Goal: Find specific page/section: Find specific page/section

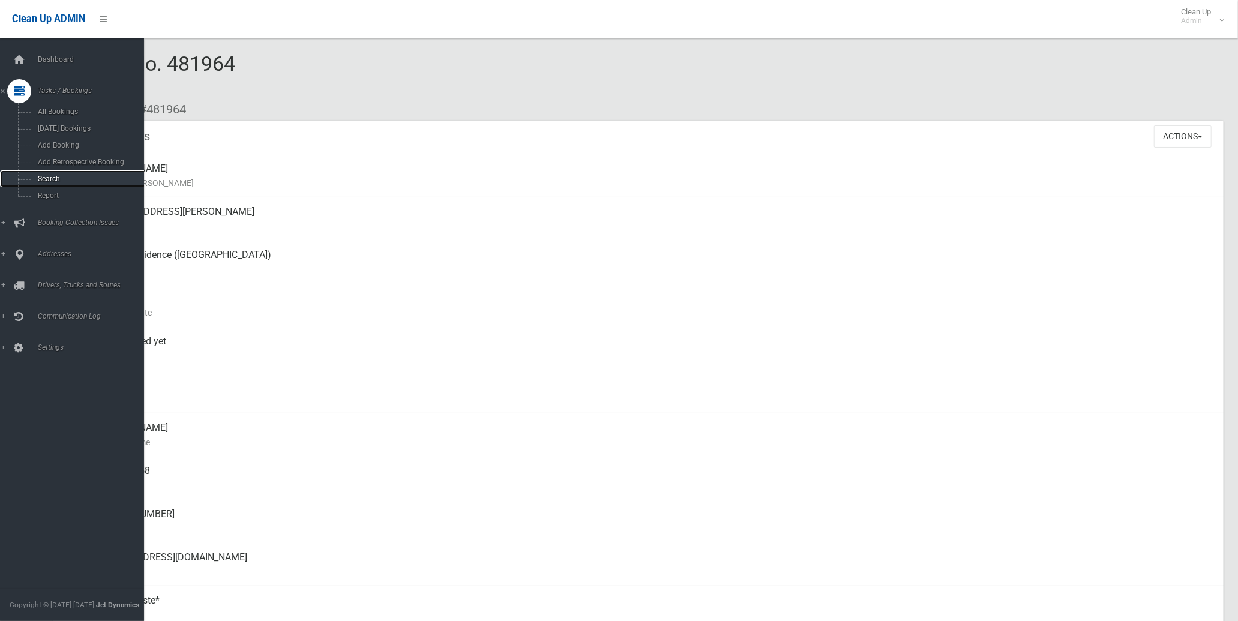
click at [56, 178] on span "Search" at bounding box center [89, 179] width 111 height 8
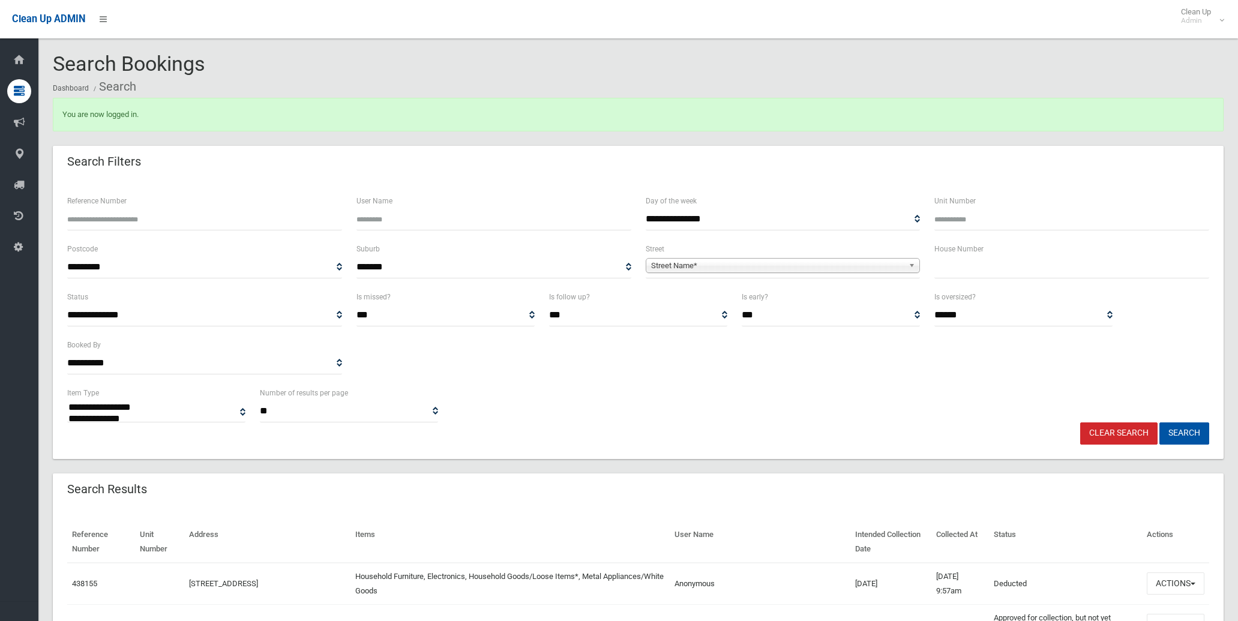
select select
click at [953, 271] on input "text" at bounding box center [1071, 267] width 275 height 22
type input "**"
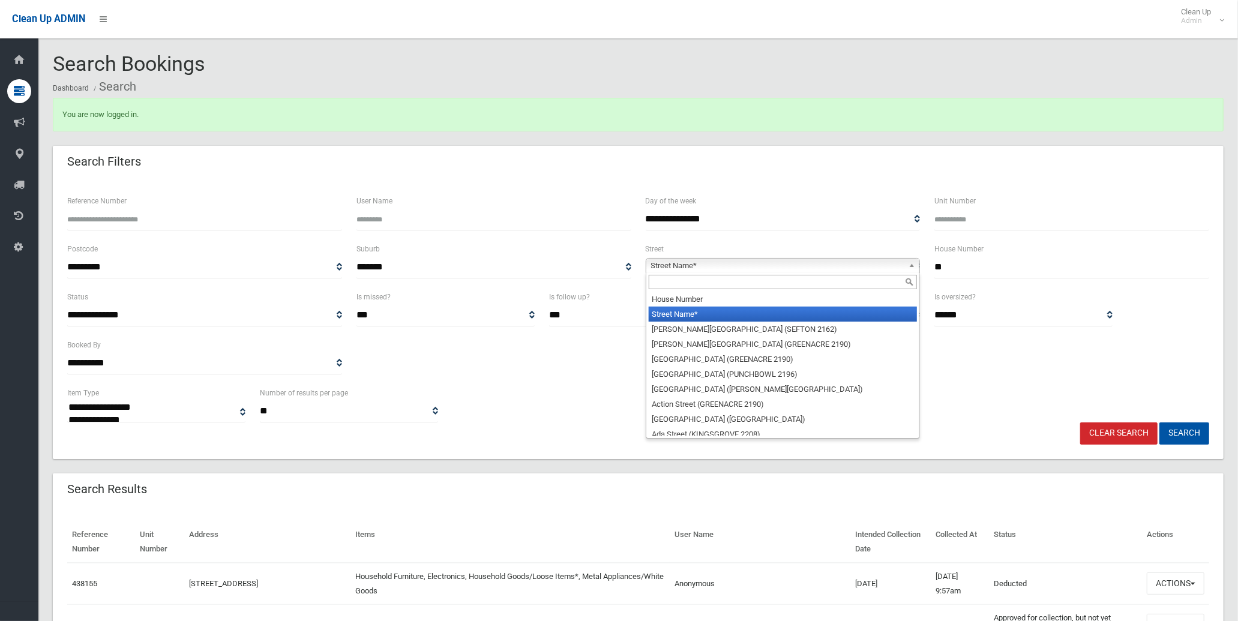
click at [791, 264] on span "Street Name*" at bounding box center [777, 266] width 253 height 14
click at [792, 282] on input "text" at bounding box center [783, 282] width 269 height 14
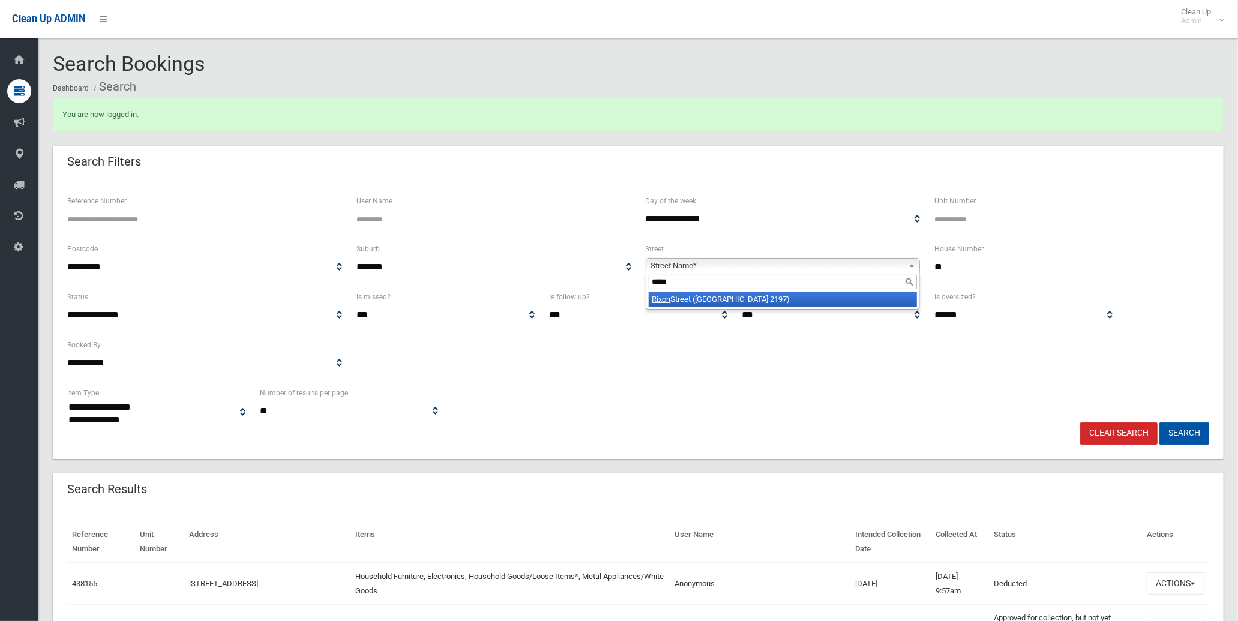
type input "*****"
click at [790, 300] on li "Rixon Street (BASS HILL 2197)" at bounding box center [783, 299] width 269 height 15
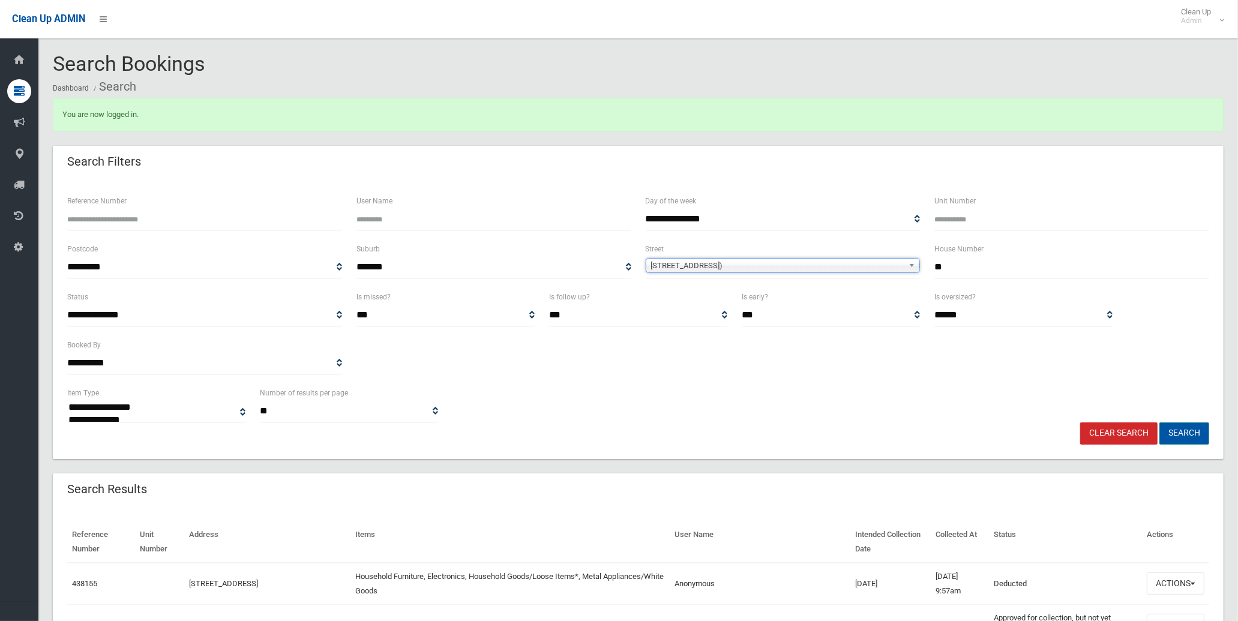
click at [1185, 425] on button "Search" at bounding box center [1184, 433] width 50 height 22
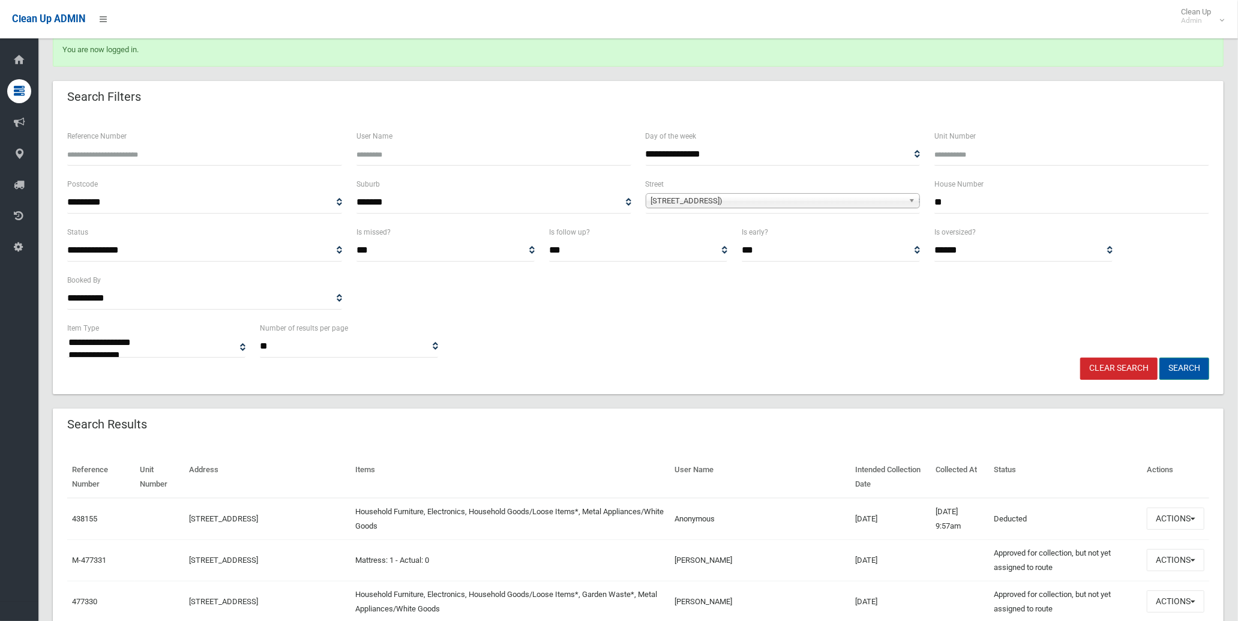
scroll to position [200, 0]
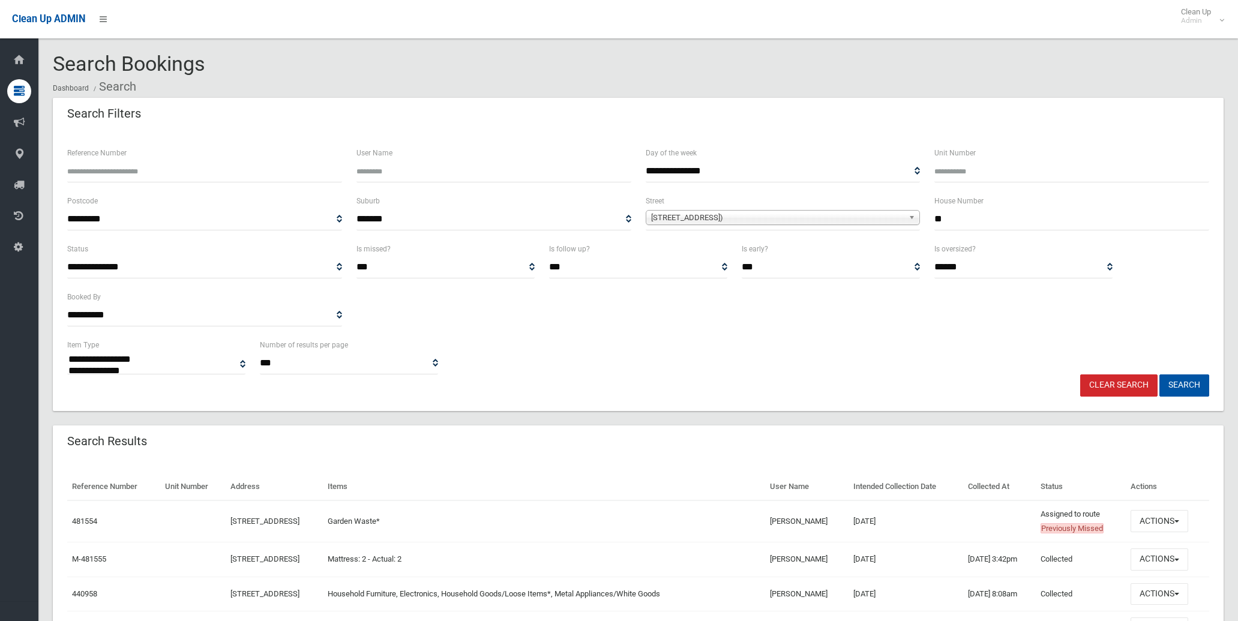
select select
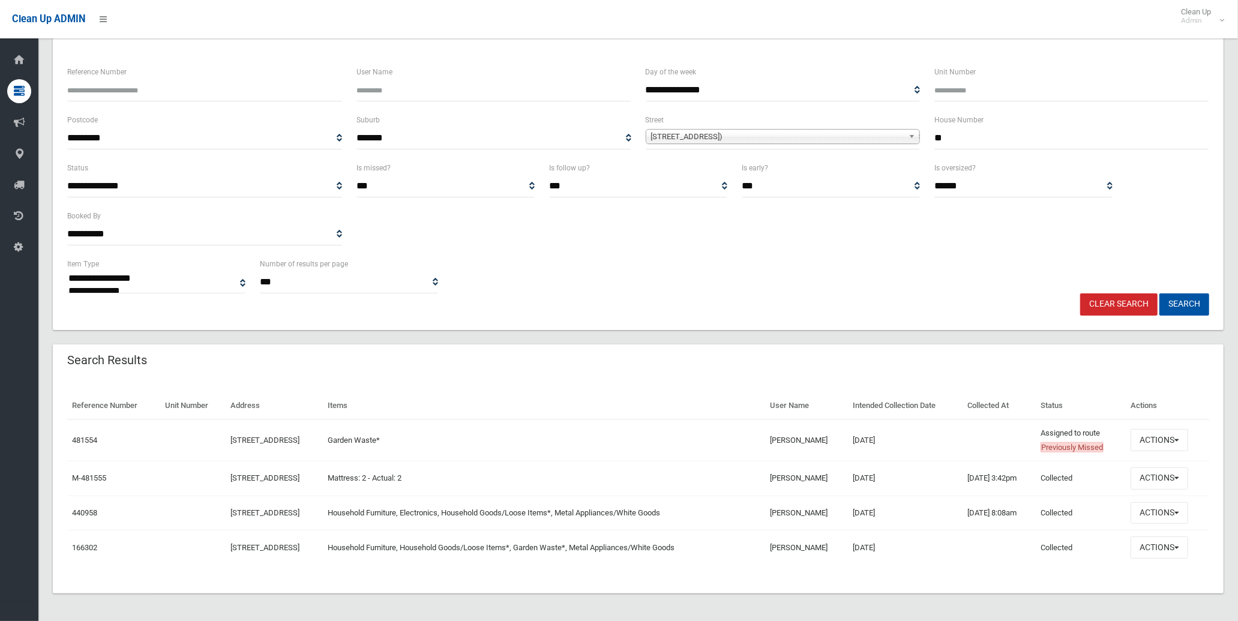
scroll to position [82, 0]
click at [1178, 439] on button "Actions" at bounding box center [1159, 439] width 58 height 22
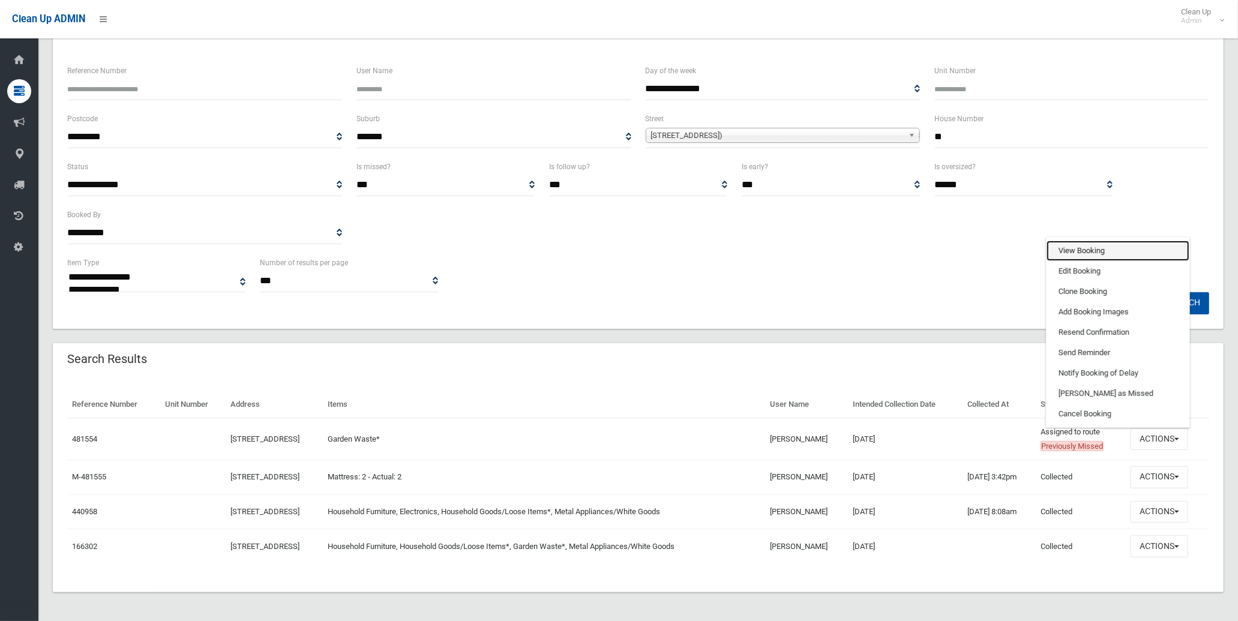
click at [1074, 249] on link "View Booking" at bounding box center [1117, 251] width 143 height 20
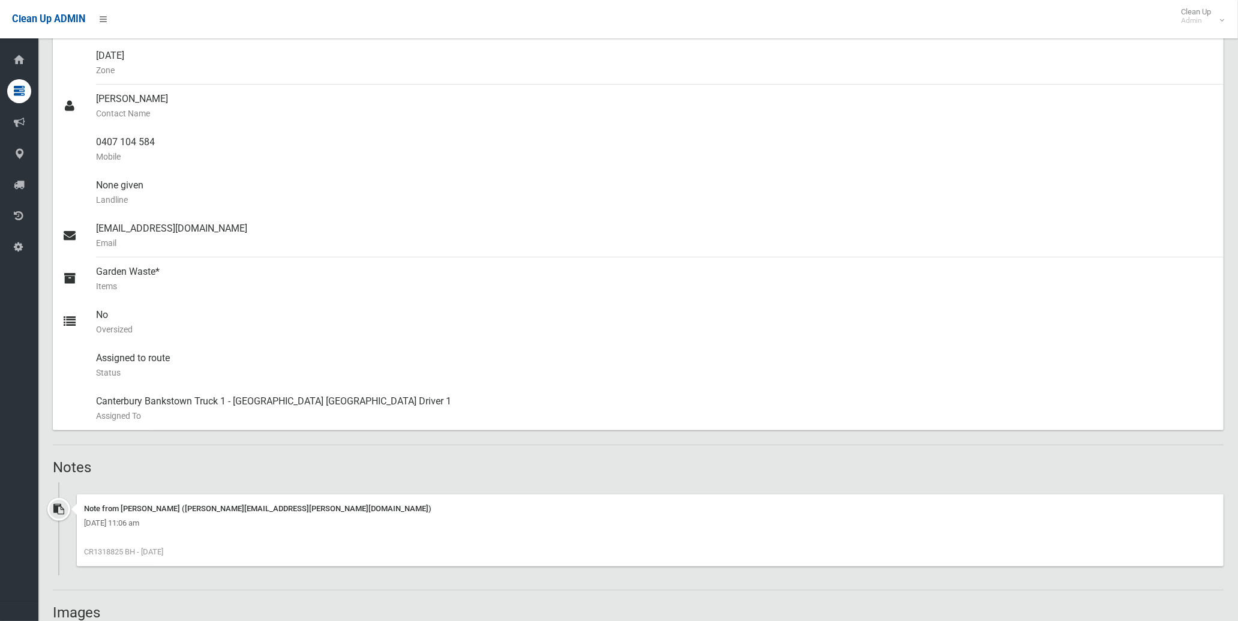
scroll to position [533, 0]
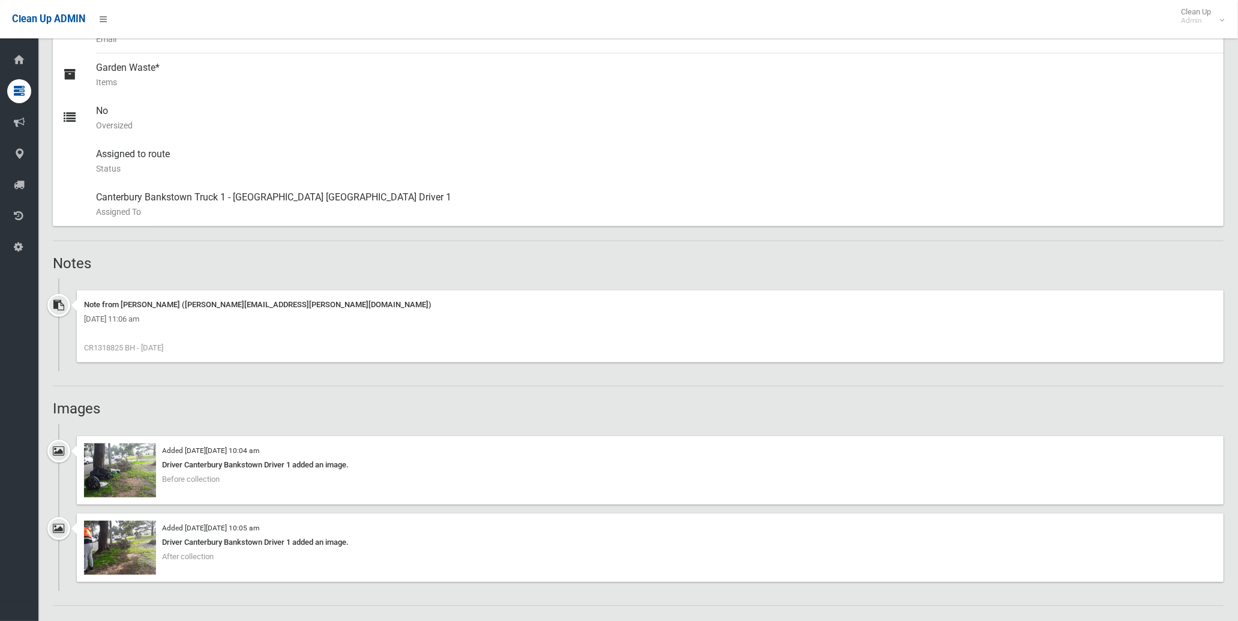
click at [106, 347] on span "CR1318825 BH - [DATE]" at bounding box center [123, 347] width 79 height 9
drag, startPoint x: 106, startPoint y: 347, endPoint x: 83, endPoint y: 344, distance: 23.5
click at [83, 344] on div "Note from Belinda Harper (Belinda.harper@cbcity.nsw.gov.au) Tuesday 2nd Septemb…" at bounding box center [650, 326] width 1147 height 72
drag, startPoint x: 93, startPoint y: 345, endPoint x: 124, endPoint y: 347, distance: 31.3
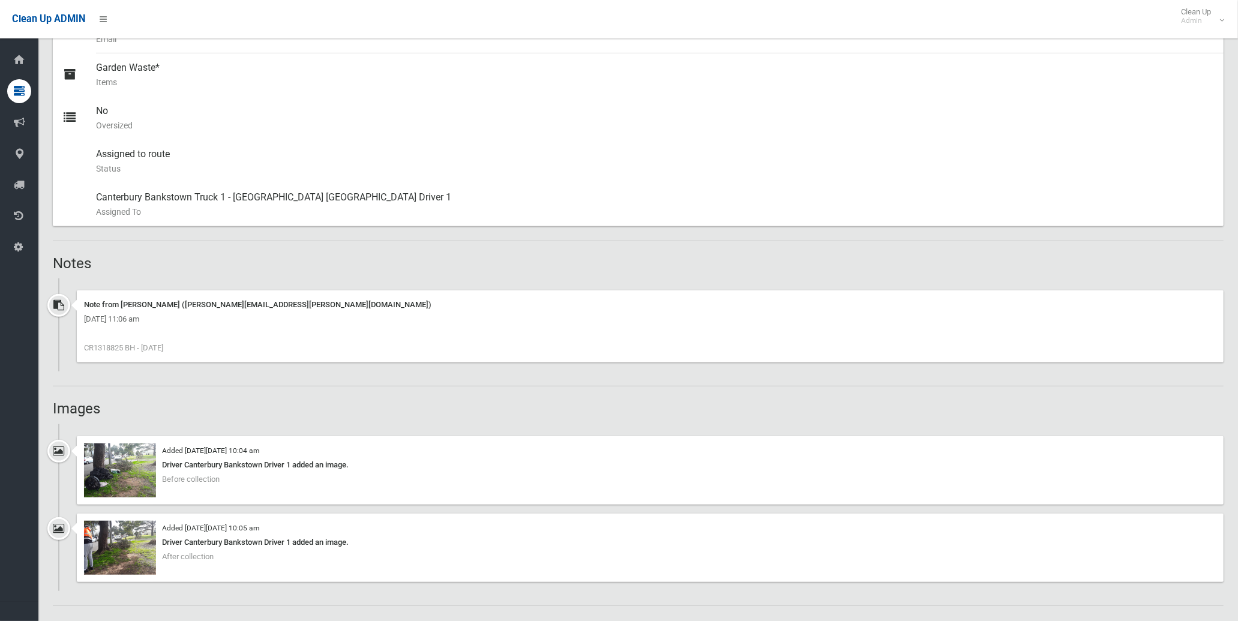
click at [124, 347] on span "CR1318825 BH - 2.9.25" at bounding box center [123, 347] width 79 height 9
copy span "1318825"
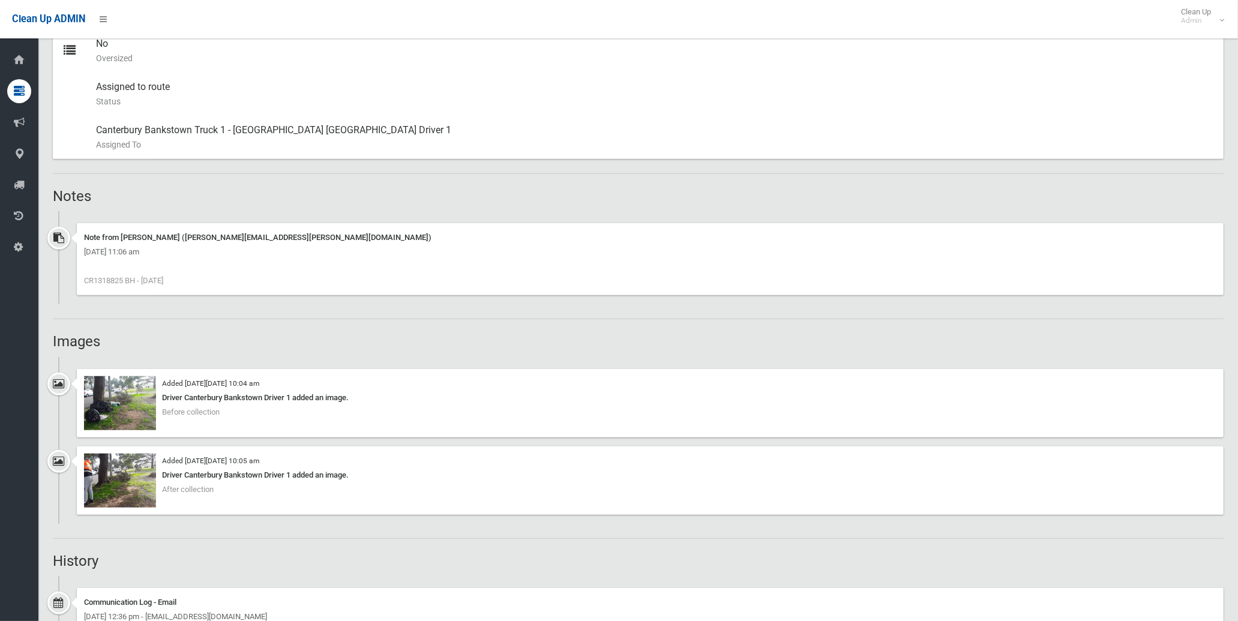
scroll to position [667, 0]
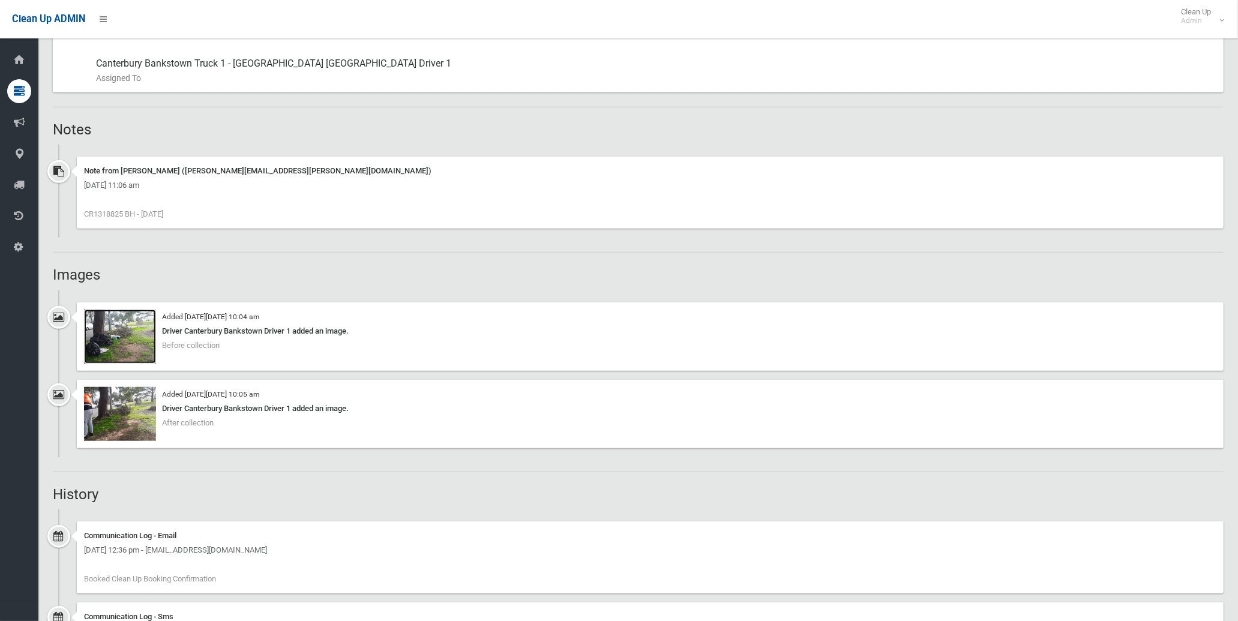
click at [129, 344] on img at bounding box center [120, 337] width 72 height 54
click at [119, 409] on img at bounding box center [120, 414] width 72 height 54
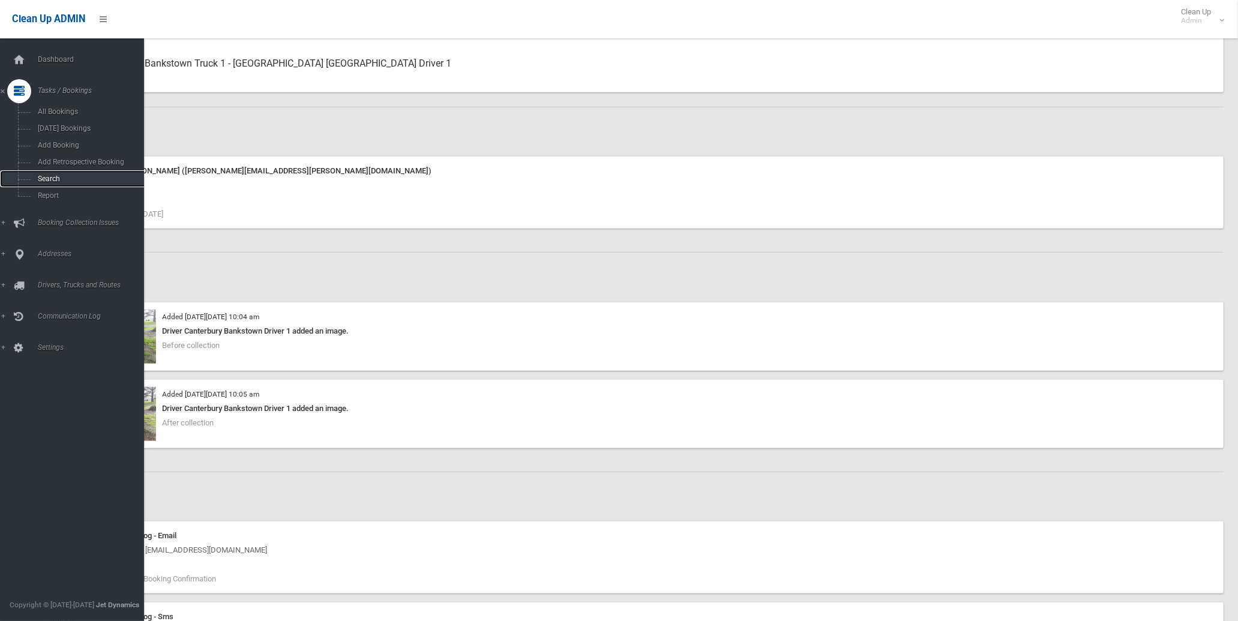
click at [50, 178] on span "Search" at bounding box center [89, 179] width 110 height 8
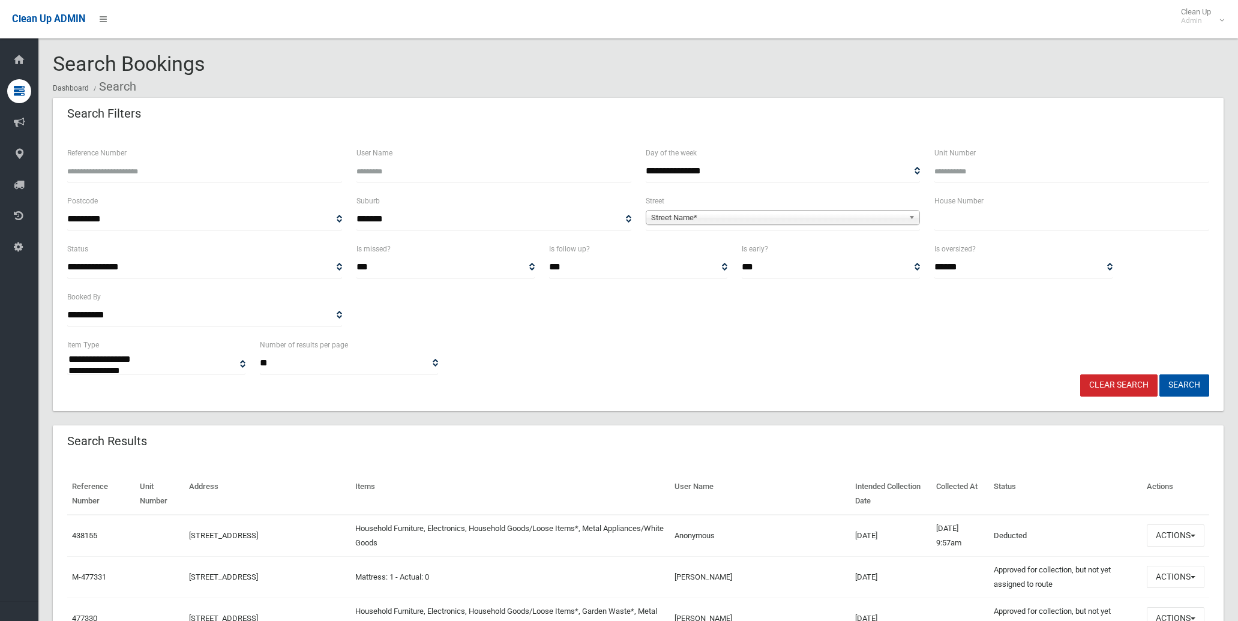
select select
click at [968, 210] on input "text" at bounding box center [1071, 219] width 275 height 22
type input "**"
click at [815, 223] on span "Street Name*" at bounding box center [777, 218] width 253 height 14
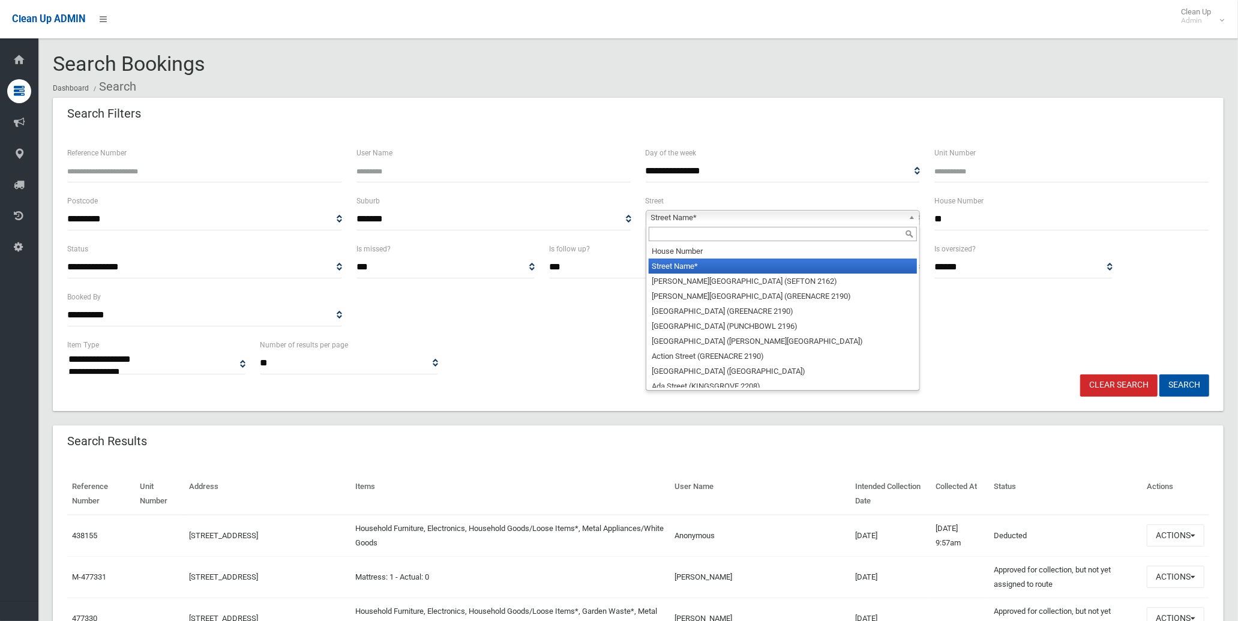
click at [814, 236] on input "text" at bounding box center [783, 234] width 269 height 14
type input "*"
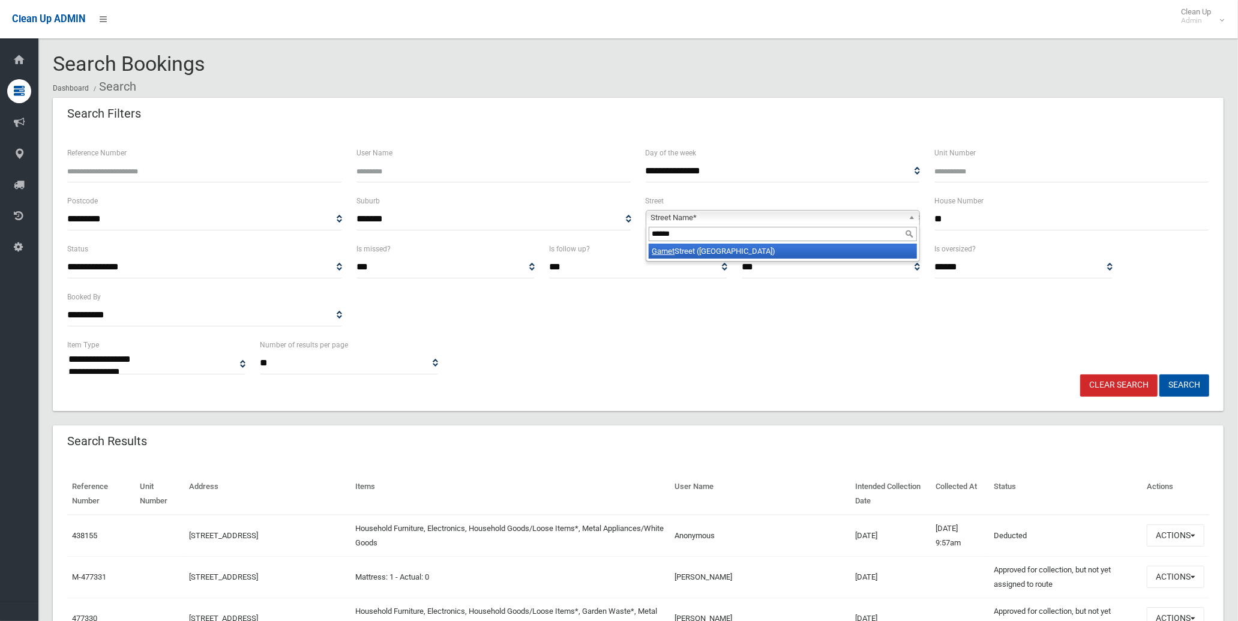
type input "******"
click at [775, 255] on li "Garnet Street (HURLSTONE PARK 2193)" at bounding box center [783, 251] width 269 height 15
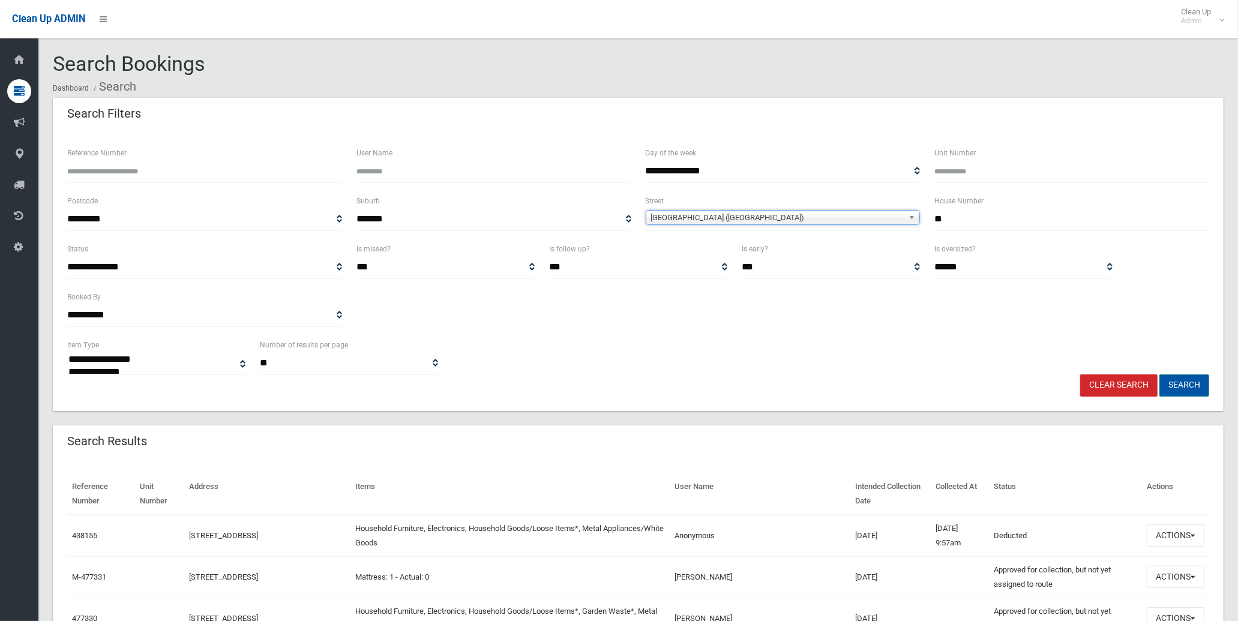
click at [1171, 385] on button "Search" at bounding box center [1184, 385] width 50 height 22
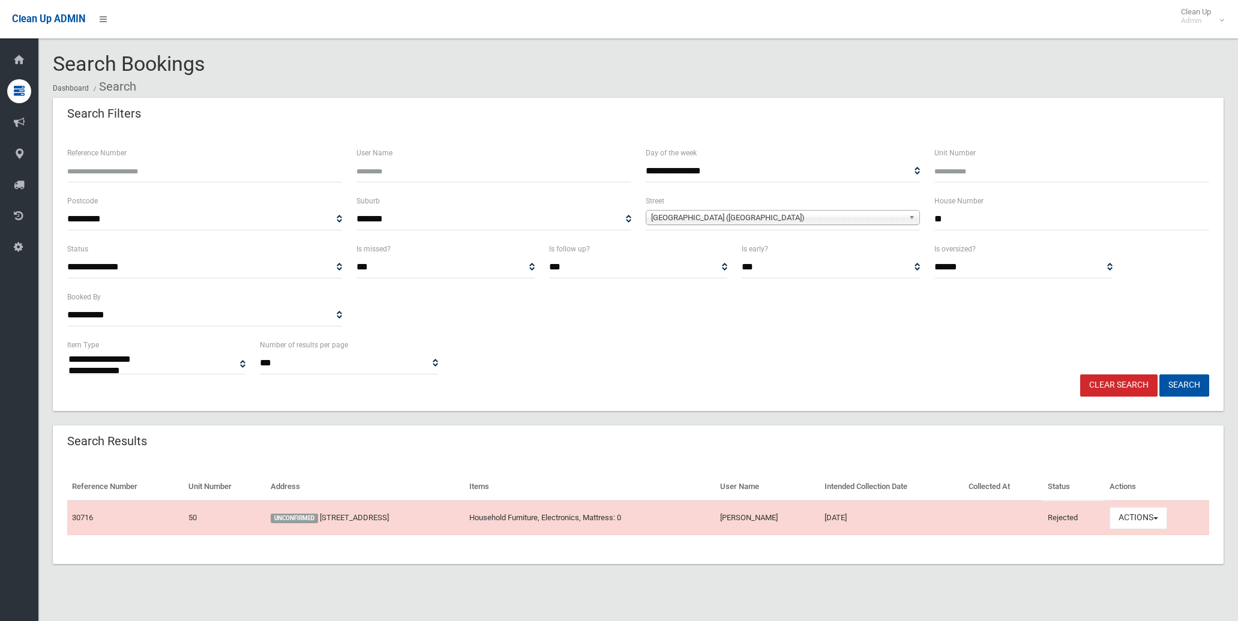
select select
click at [979, 212] on input "**" at bounding box center [1071, 219] width 275 height 22
type input "*****"
click at [1159, 374] on button "Search" at bounding box center [1184, 385] width 50 height 22
click at [1196, 387] on button "Search" at bounding box center [1184, 385] width 50 height 22
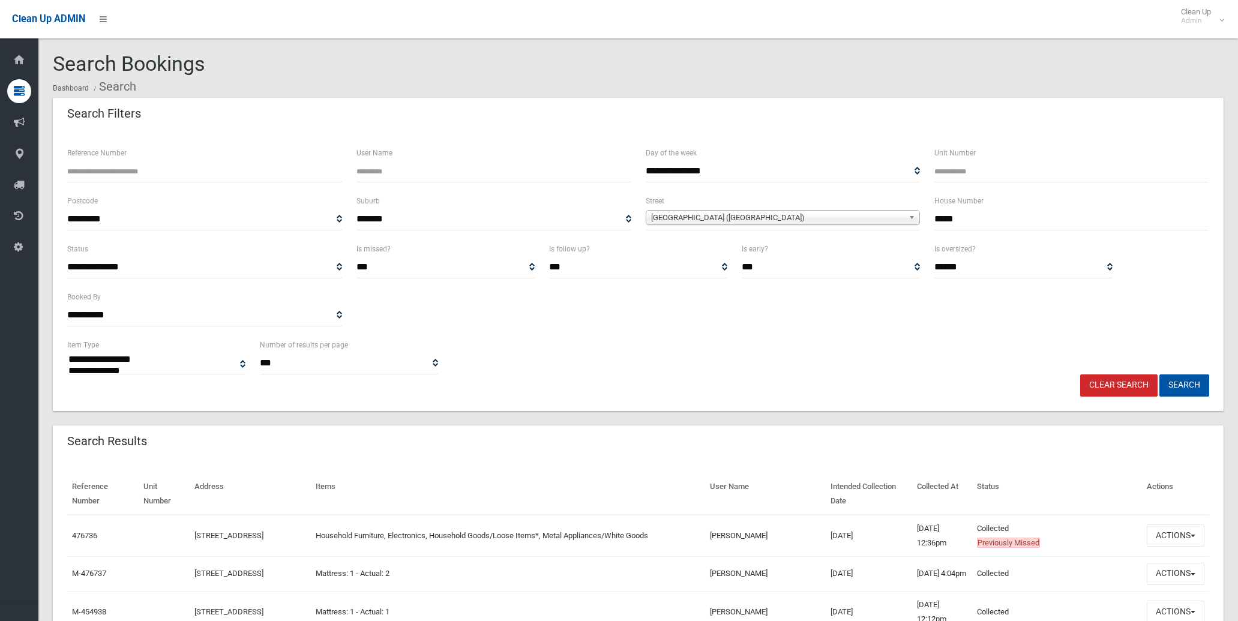
select select
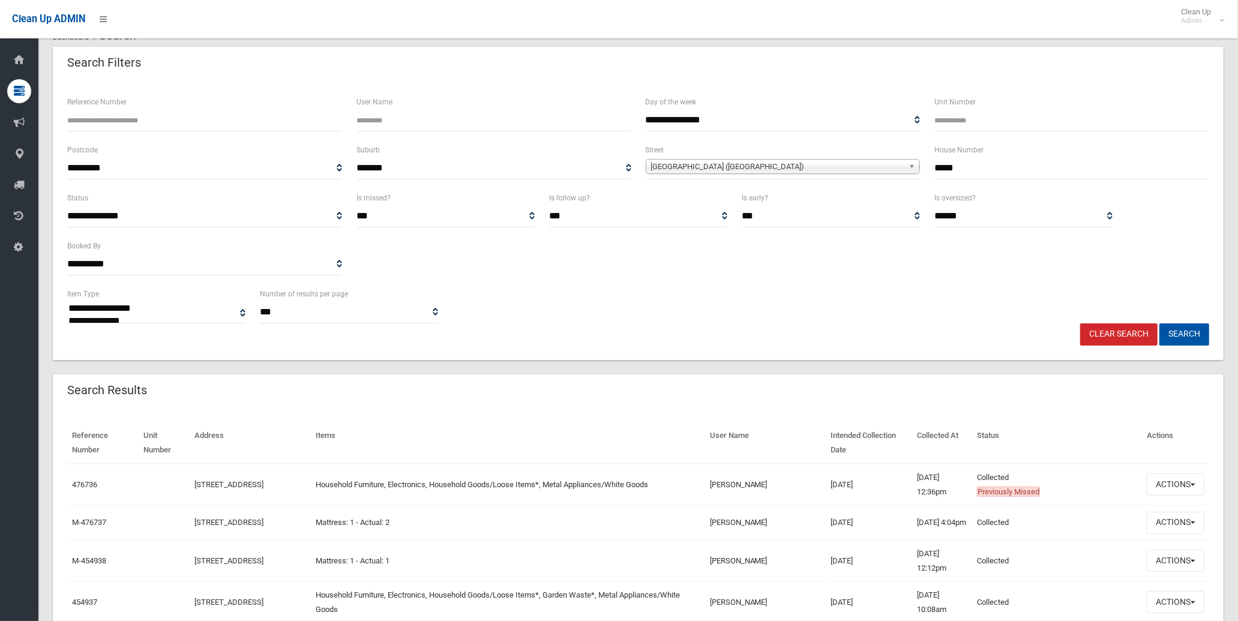
scroll to position [200, 0]
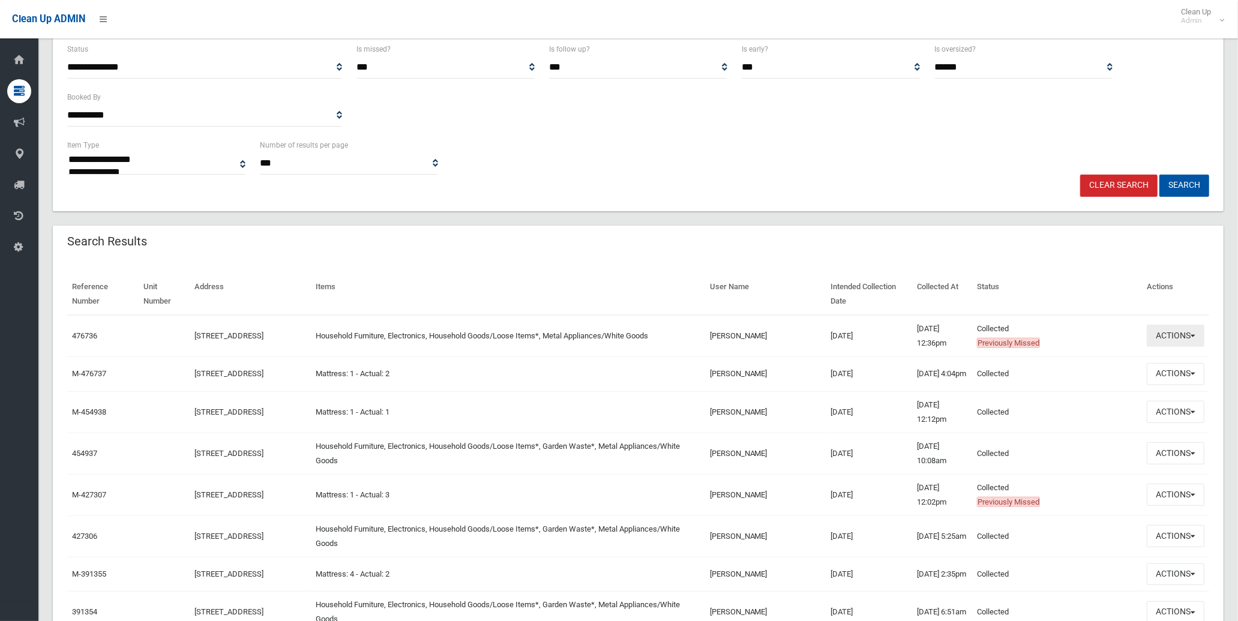
click at [1193, 331] on button "Actions" at bounding box center [1176, 336] width 58 height 22
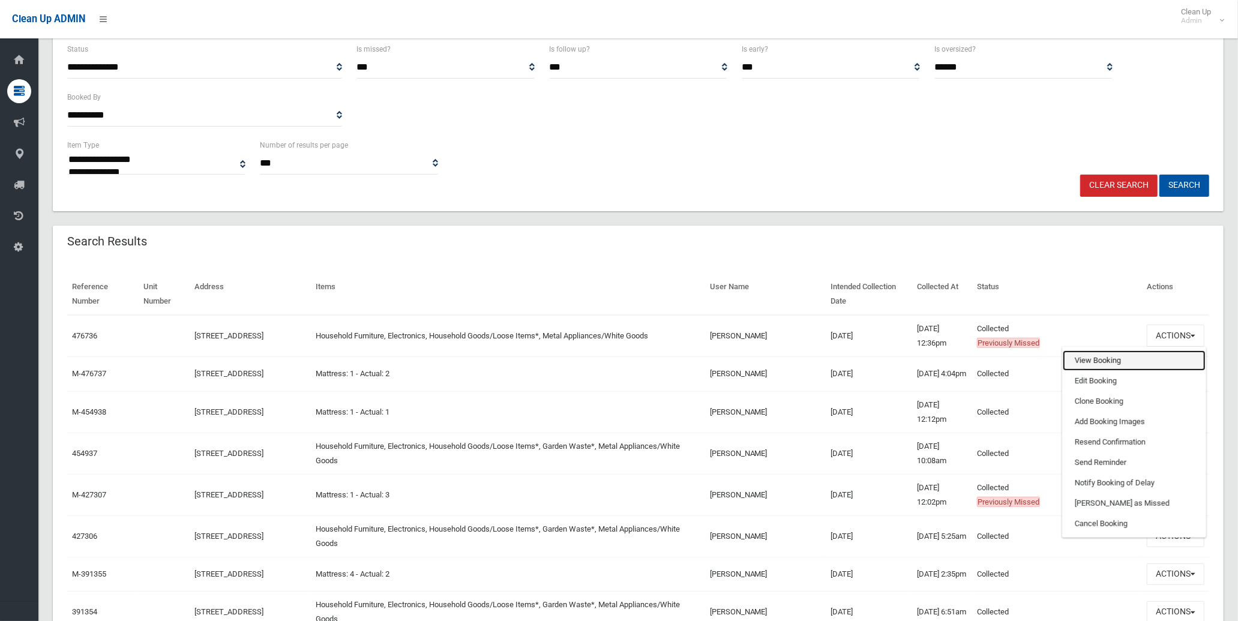
click at [1133, 356] on link "View Booking" at bounding box center [1134, 360] width 143 height 20
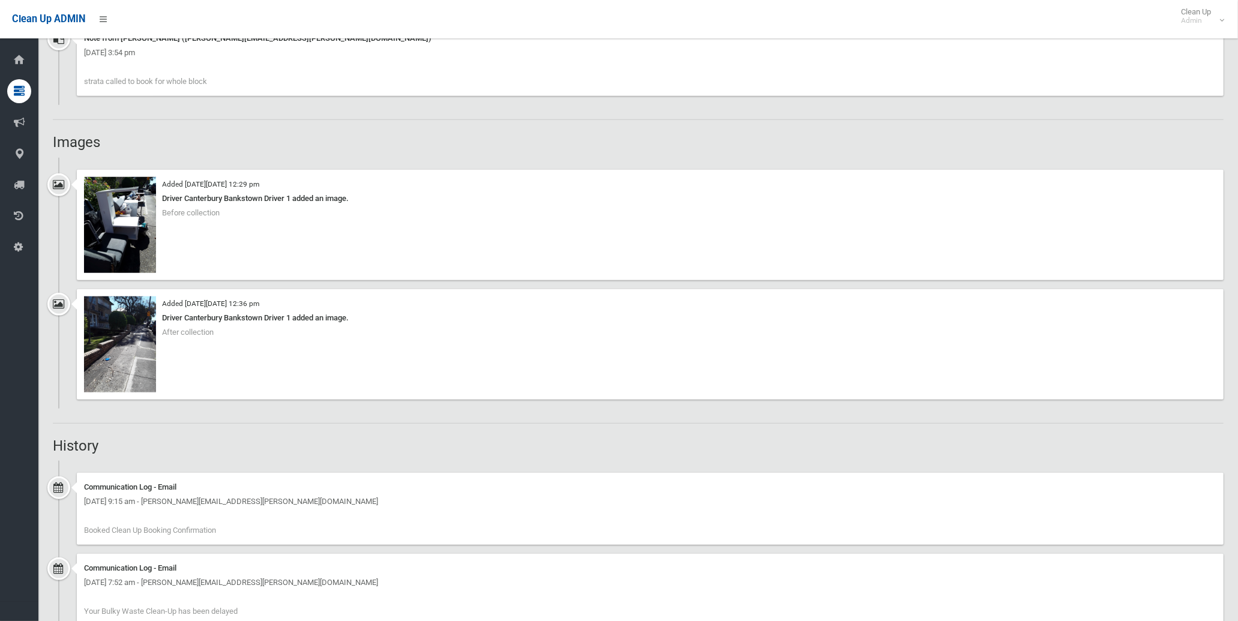
scroll to position [866, 0]
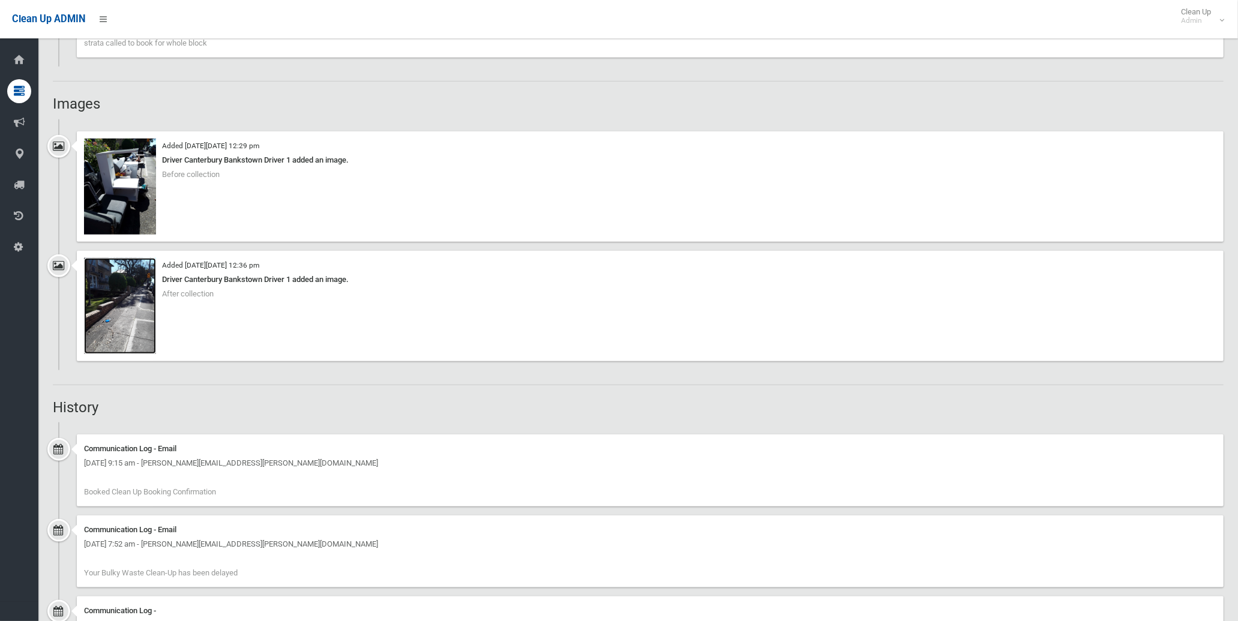
click at [131, 308] on img at bounding box center [120, 306] width 72 height 96
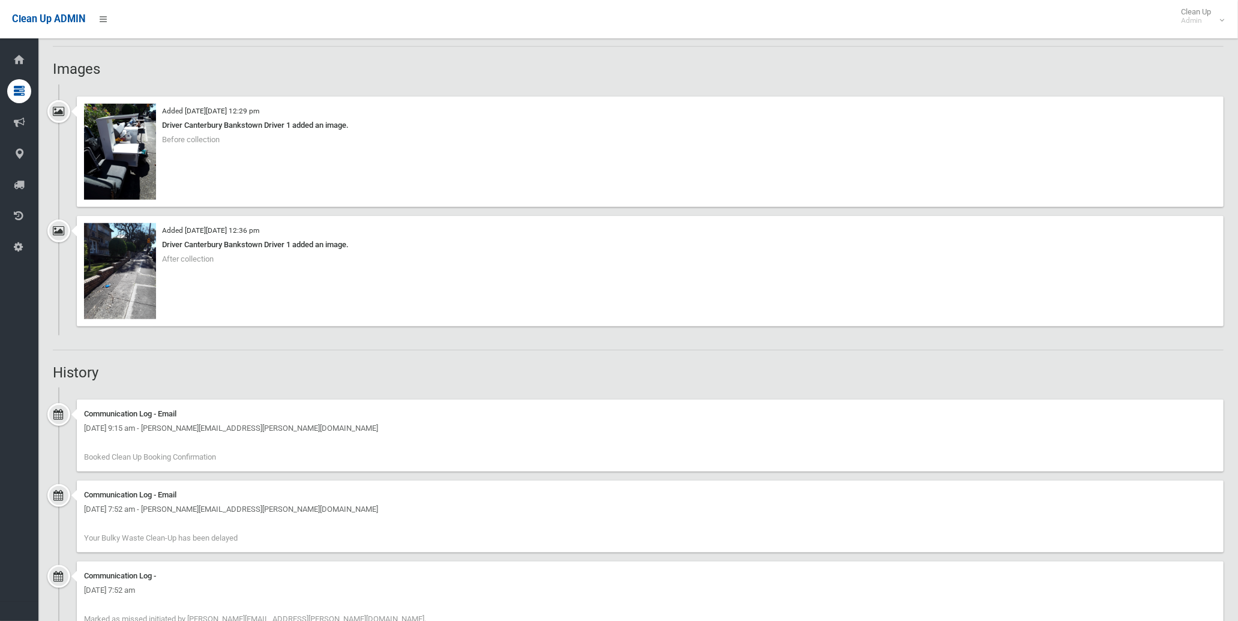
scroll to position [933, 0]
